Goal: Task Accomplishment & Management: Use online tool/utility

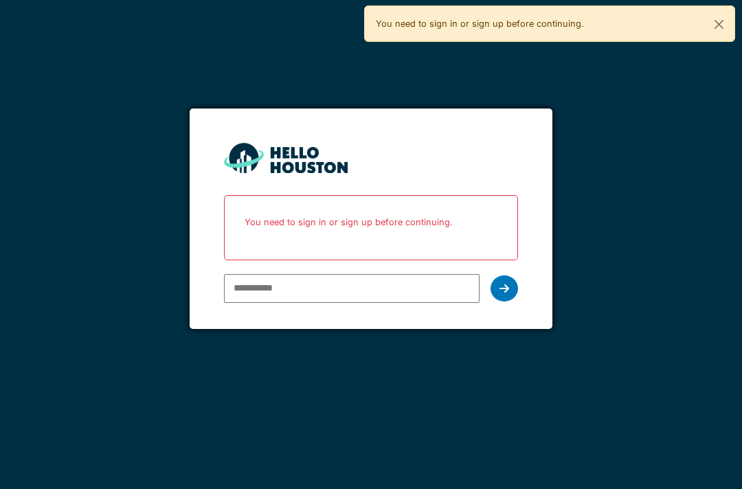
click at [298, 287] on input "email" at bounding box center [351, 288] width 255 height 29
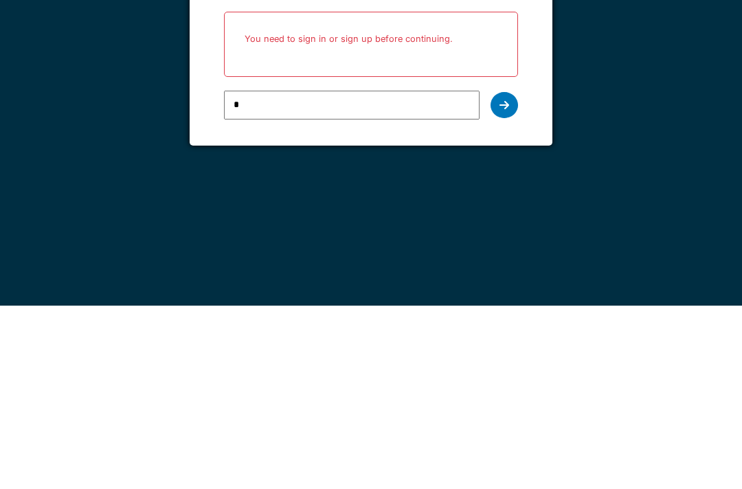
type input "**"
type input "**********"
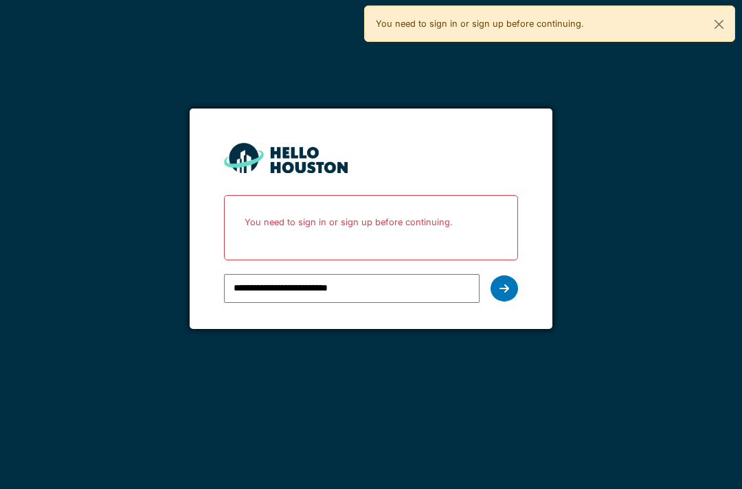
click at [505, 283] on icon at bounding box center [504, 288] width 10 height 11
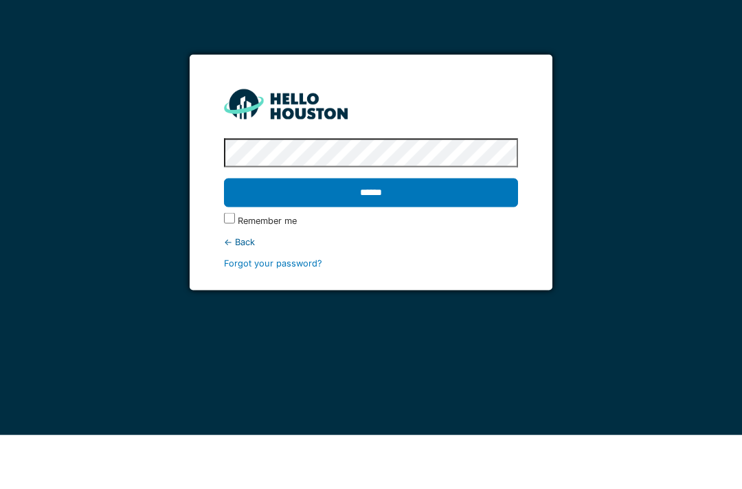
click at [425, 232] on input "******" at bounding box center [370, 246] width 293 height 29
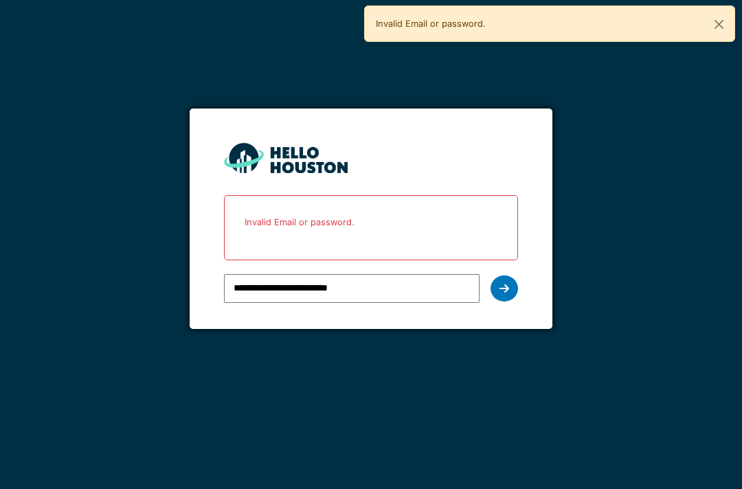
click at [507, 289] on icon at bounding box center [504, 288] width 10 height 11
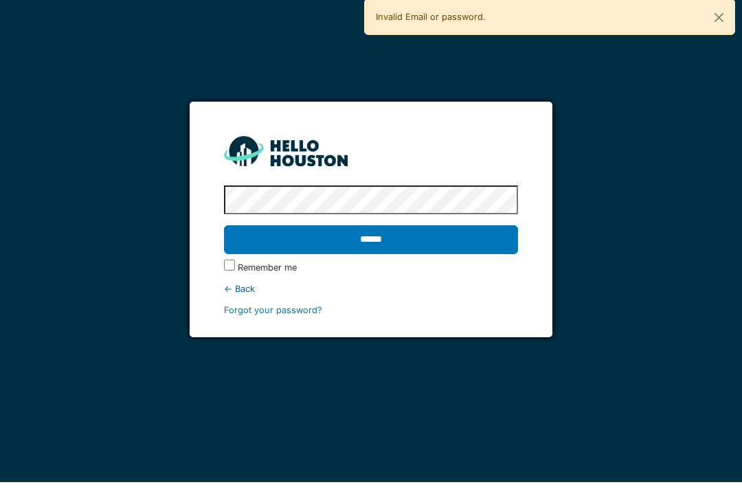
click at [370, 239] on input "******" at bounding box center [370, 246] width 293 height 29
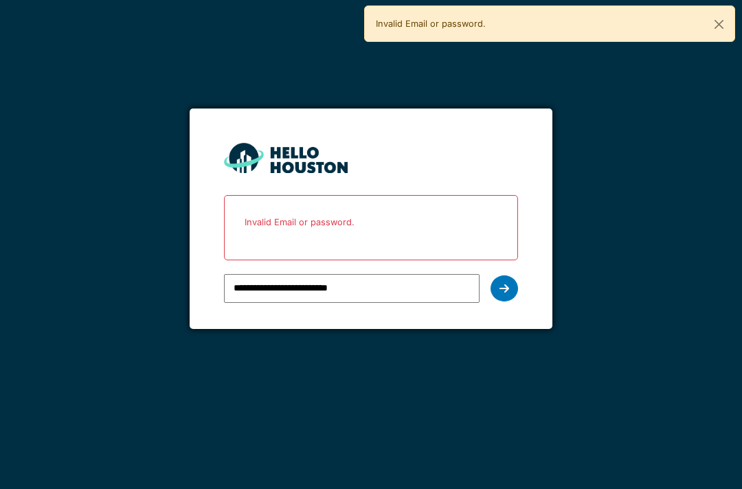
click at [502, 297] on div at bounding box center [503, 288] width 27 height 26
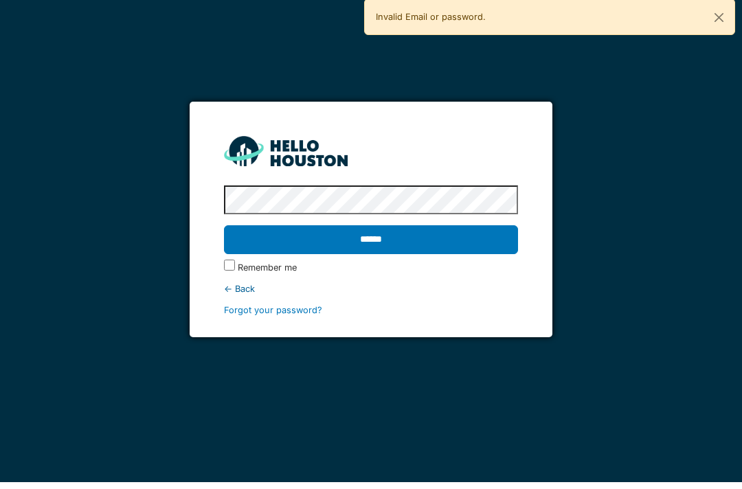
click at [370, 239] on input "******" at bounding box center [370, 246] width 293 height 29
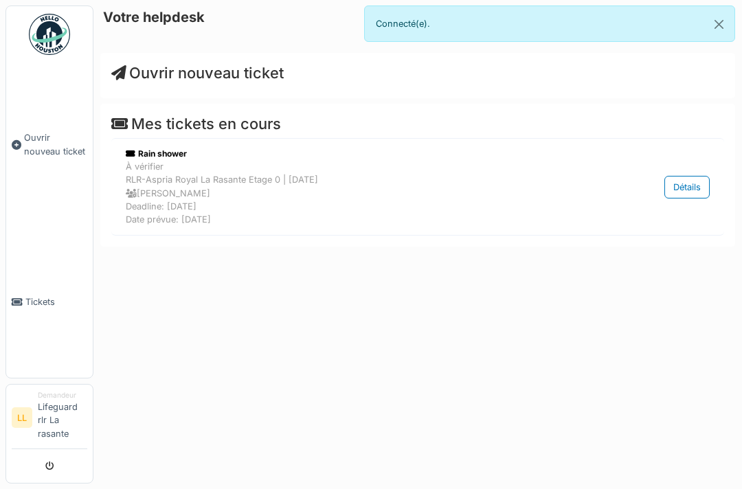
click at [36, 308] on span "Tickets" at bounding box center [56, 301] width 62 height 13
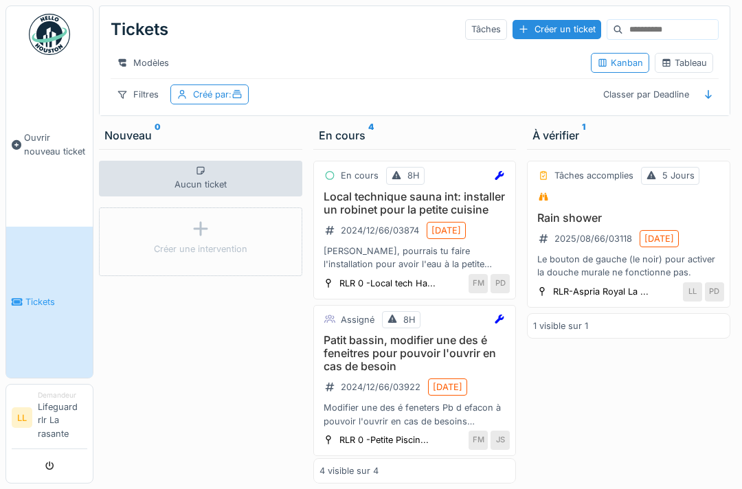
scroll to position [41, 0]
click at [381, 334] on h3 "Patit bassin, modifier une des é feneitres pour pouvoir l'ouvrir en cas de beso…" at bounding box center [414, 354] width 191 height 40
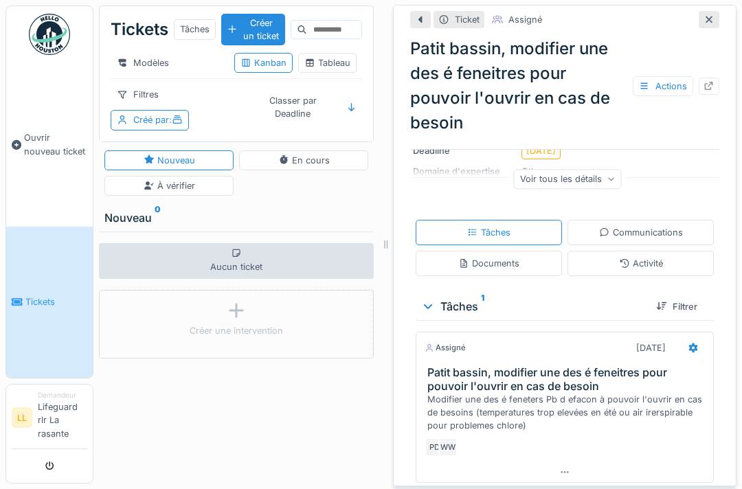
scroll to position [205, 0]
click at [689, 221] on div "Communications" at bounding box center [640, 233] width 146 height 25
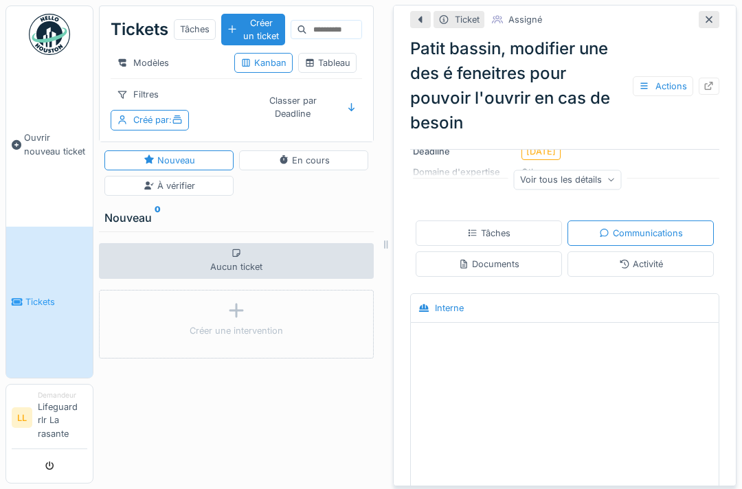
click at [522, 334] on div at bounding box center [565, 349] width 308 height 52
click at [563, 359] on div at bounding box center [565, 428] width 308 height 211
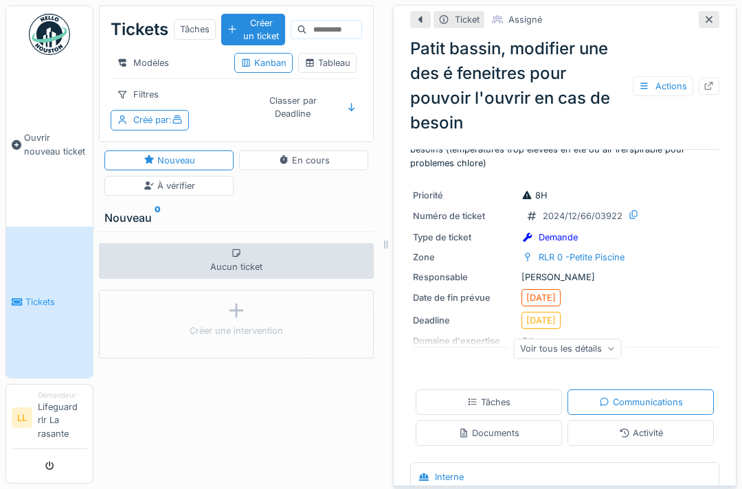
scroll to position [44, 0]
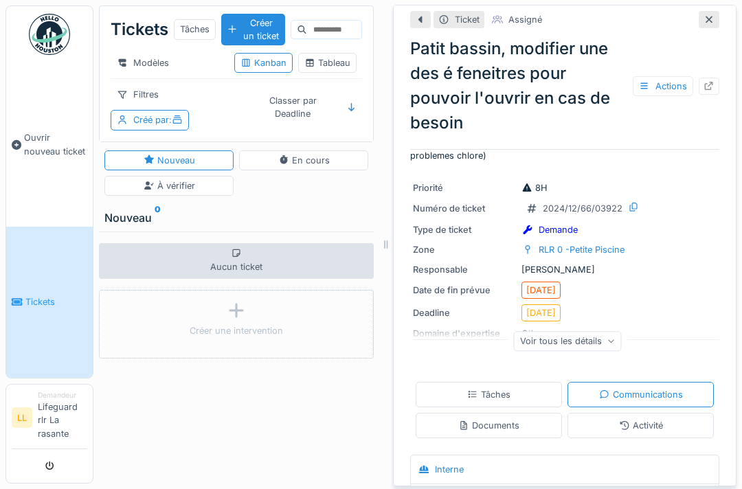
click at [660, 388] on div "Communications" at bounding box center [641, 394] width 84 height 13
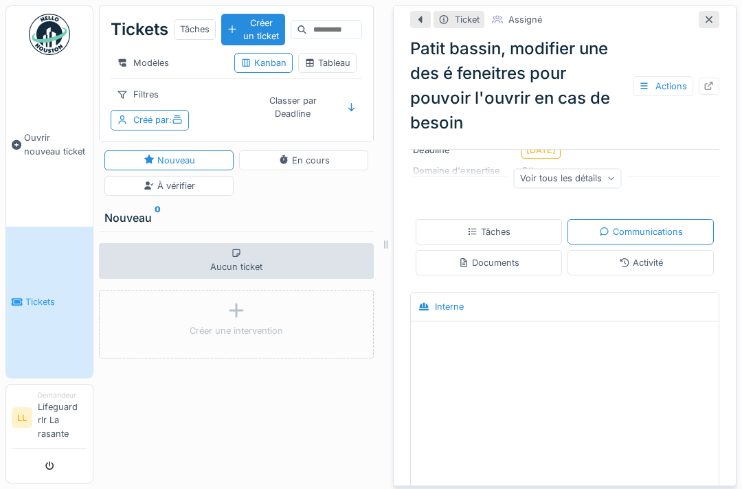
scroll to position [229, 0]
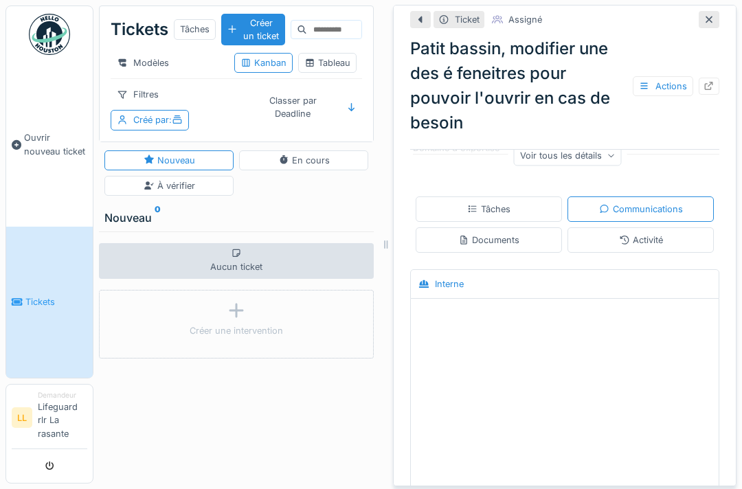
click at [585, 307] on div at bounding box center [565, 324] width 302 height 35
click at [590, 366] on div at bounding box center [565, 404] width 308 height 211
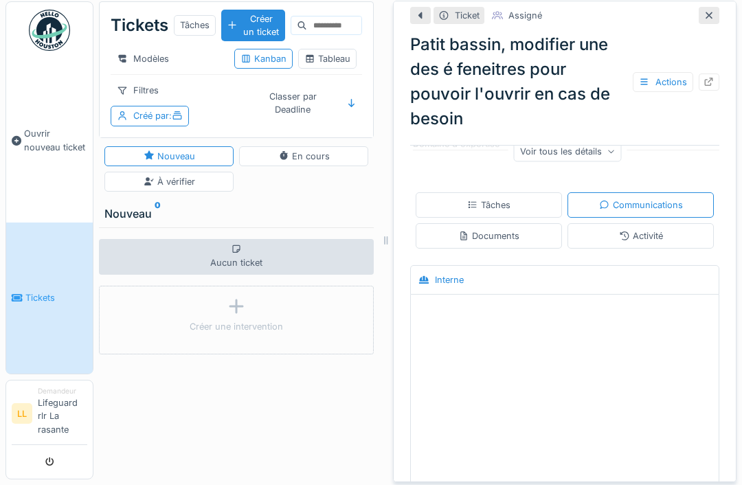
scroll to position [0, 0]
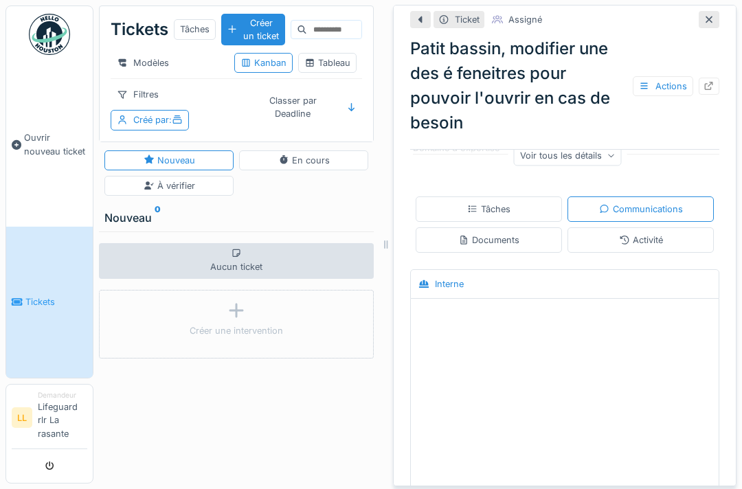
click at [579, 363] on div at bounding box center [565, 404] width 308 height 211
click at [578, 362] on div at bounding box center [565, 404] width 308 height 211
click at [644, 348] on div at bounding box center [565, 325] width 308 height 52
click at [640, 357] on div at bounding box center [565, 404] width 308 height 211
click at [577, 340] on div at bounding box center [565, 324] width 302 height 35
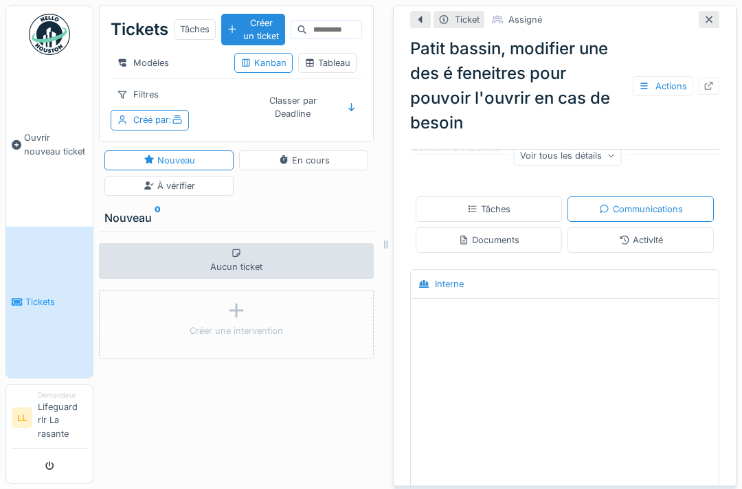
click at [689, 212] on div "Communications" at bounding box center [640, 208] width 146 height 25
click at [655, 203] on div "Communications" at bounding box center [641, 209] width 84 height 13
click at [531, 196] on div "Tâches" at bounding box center [489, 208] width 146 height 25
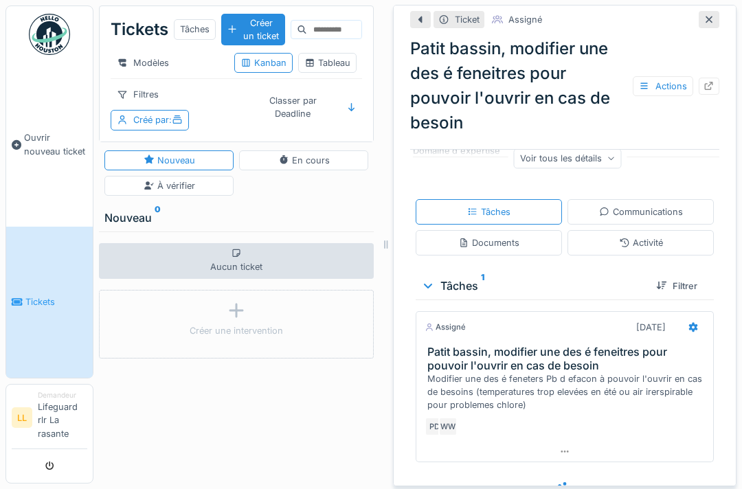
scroll to position [205, 0]
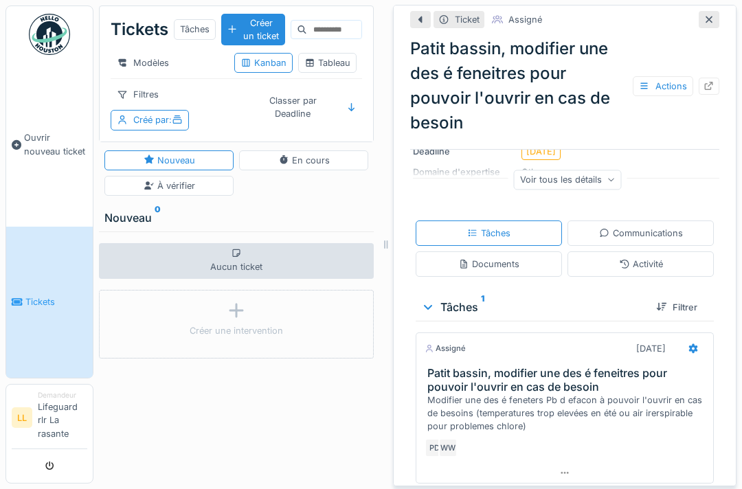
click at [701, 339] on div at bounding box center [692, 349] width 23 height 20
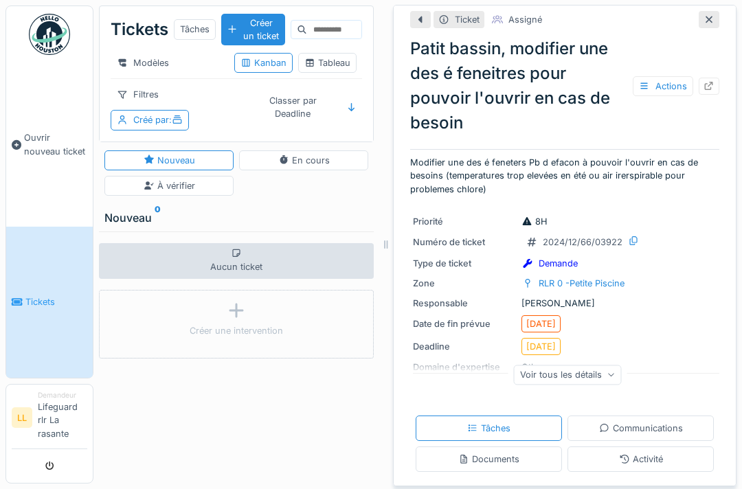
scroll to position [10, 0]
click at [682, 338] on div "Deadline [DATE]" at bounding box center [565, 346] width 304 height 17
click at [605, 365] on div "Voir tous les détails" at bounding box center [568, 375] width 108 height 20
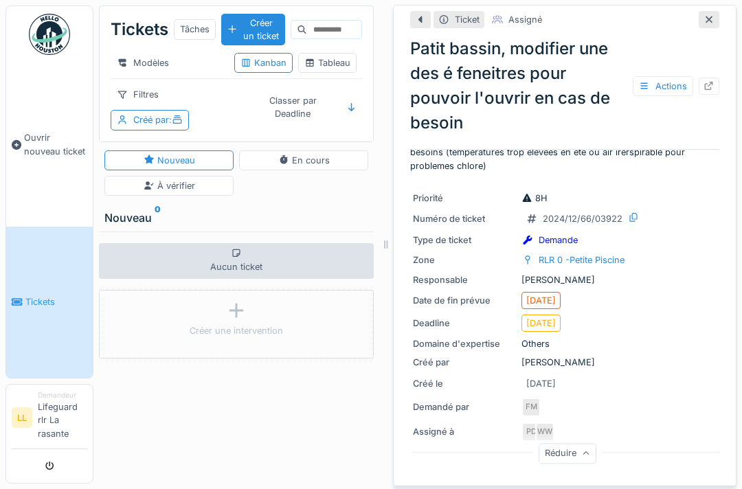
click at [682, 377] on div "Priorité 8H Numéro de ticket 2024/12/66/03922 Type de ticket Demande Zone RLR 0…" at bounding box center [564, 326] width 309 height 286
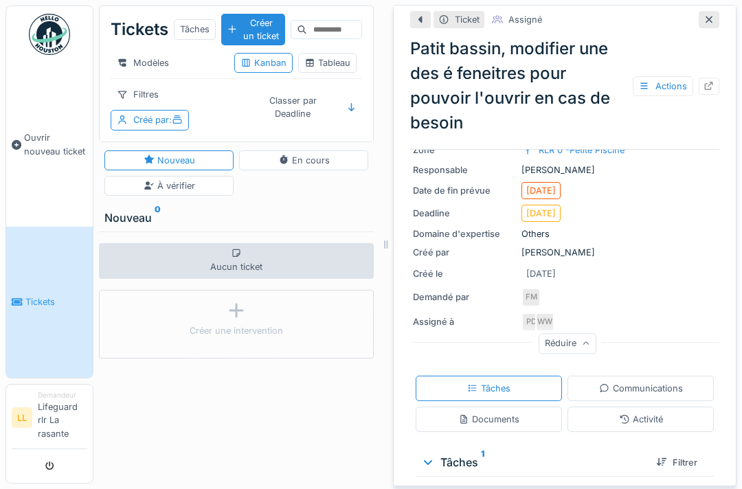
scroll to position [144, 0]
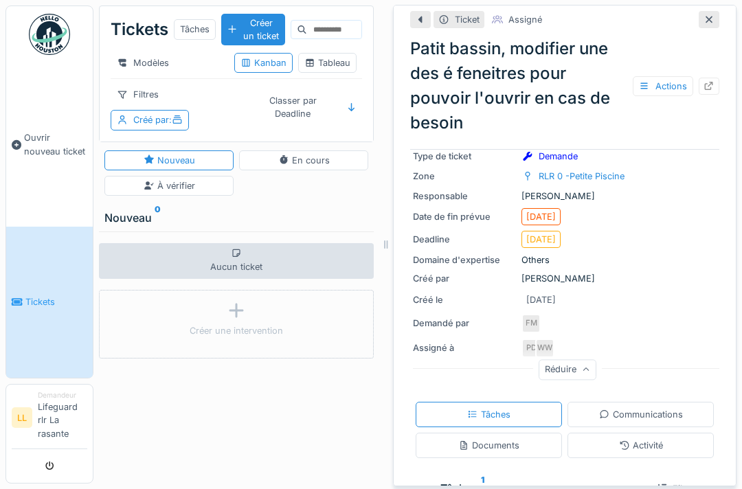
click at [687, 317] on div "Demandé par FM" at bounding box center [565, 323] width 304 height 19
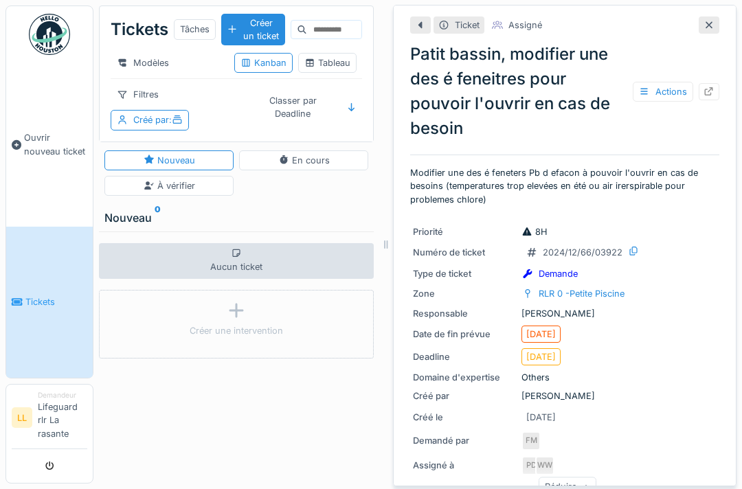
scroll to position [0, 0]
click at [708, 19] on div at bounding box center [708, 25] width 11 height 13
